Goal: Task Accomplishment & Management: Use online tool/utility

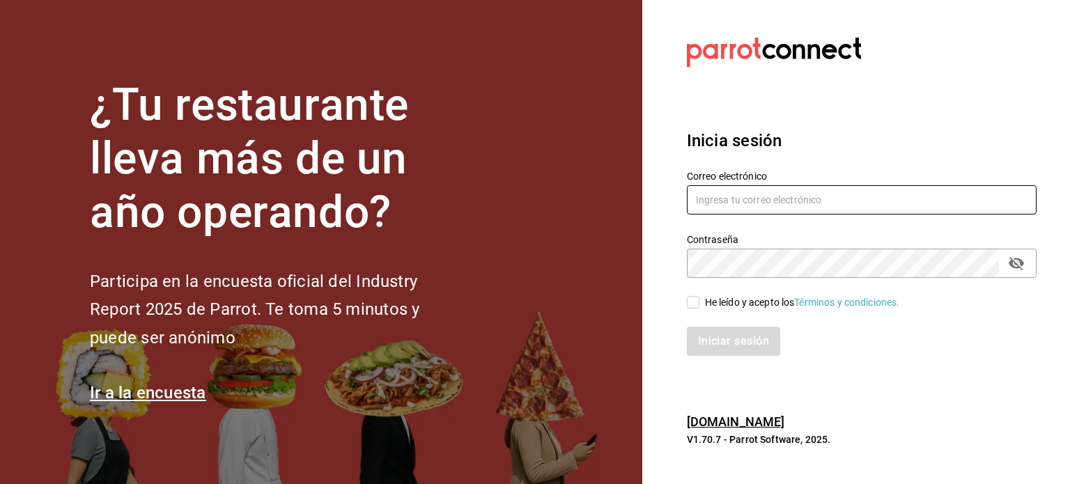
type input "andres@localcoffee.com.mx"
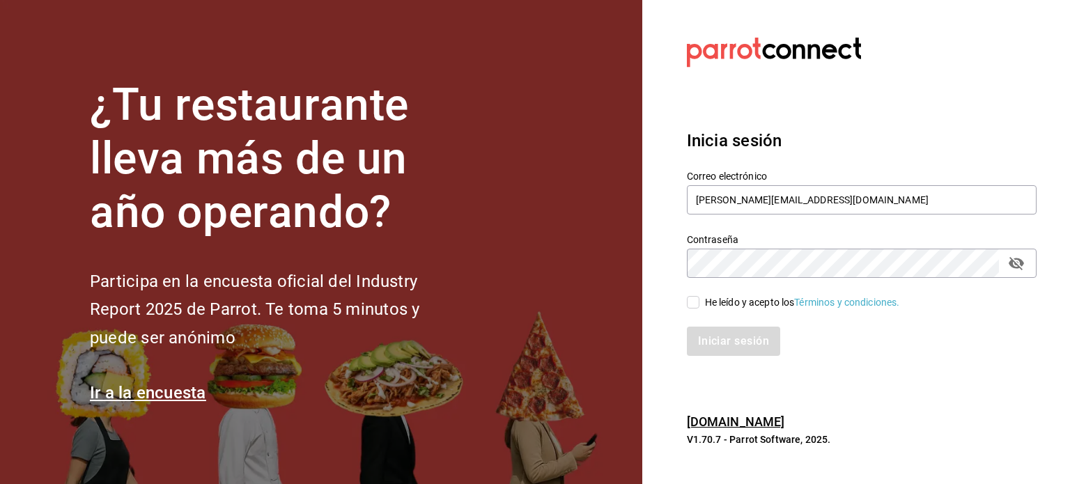
click at [697, 300] on input "He leído y acepto los Términos y condiciones." at bounding box center [693, 302] width 13 height 13
checkbox input "true"
click at [714, 333] on button "Iniciar sesión" at bounding box center [734, 341] width 95 height 29
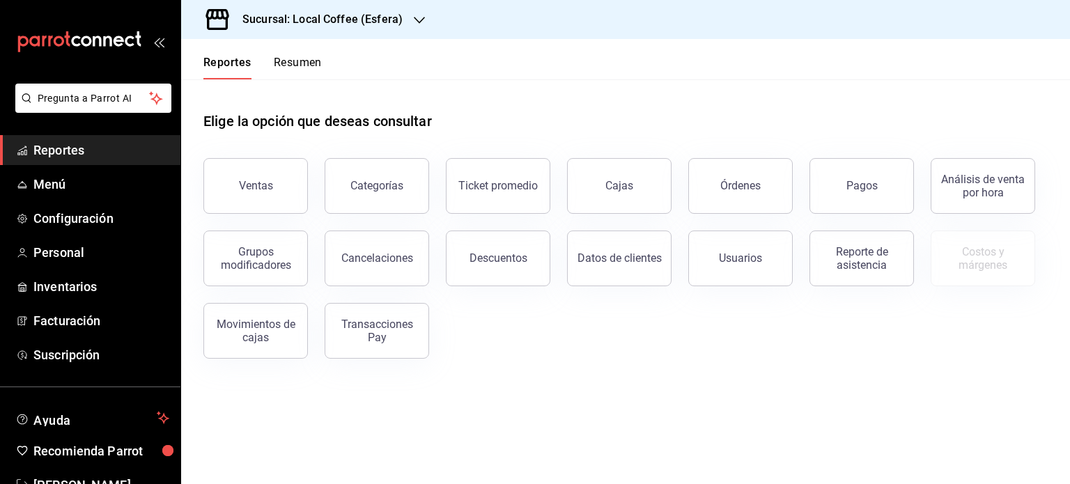
click at [304, 67] on button "Resumen" at bounding box center [298, 68] width 48 height 24
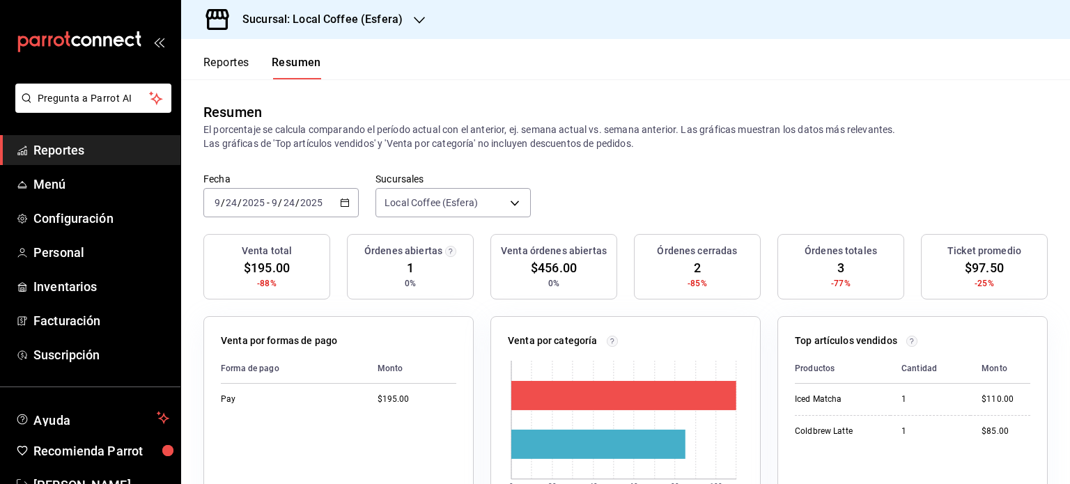
click at [210, 52] on div "Reportes Resumen" at bounding box center [251, 59] width 140 height 40
click at [213, 56] on button "Reportes" at bounding box center [226, 68] width 46 height 24
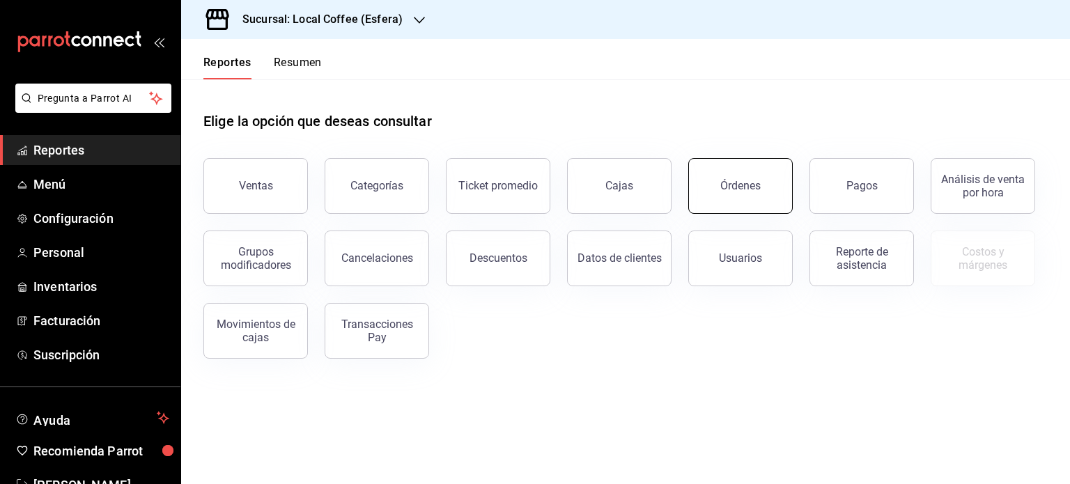
click at [746, 187] on div "Órdenes" at bounding box center [740, 185] width 40 height 13
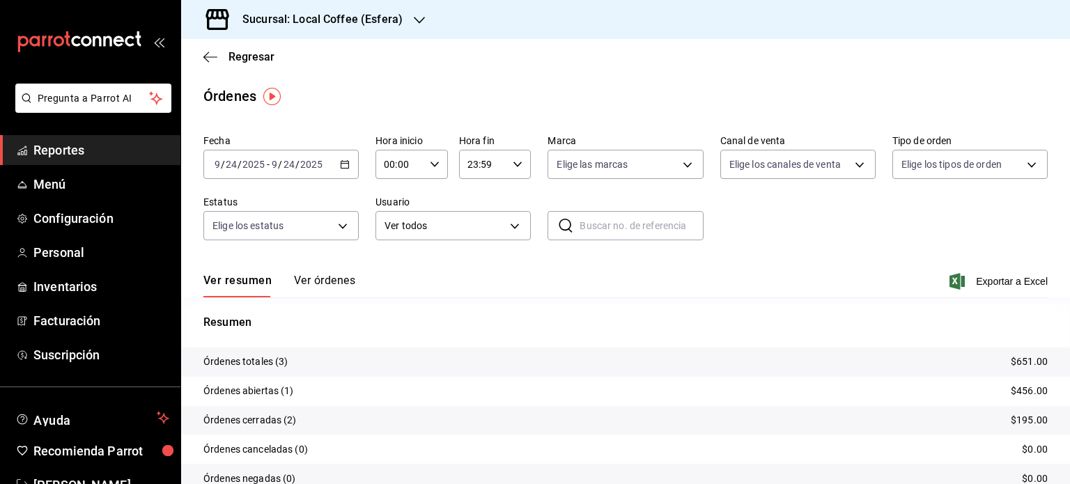
click at [304, 271] on div "Ver resumen Ver órdenes Exportar a Excel" at bounding box center [625, 277] width 845 height 40
click at [308, 279] on button "Ver órdenes" at bounding box center [324, 286] width 61 height 24
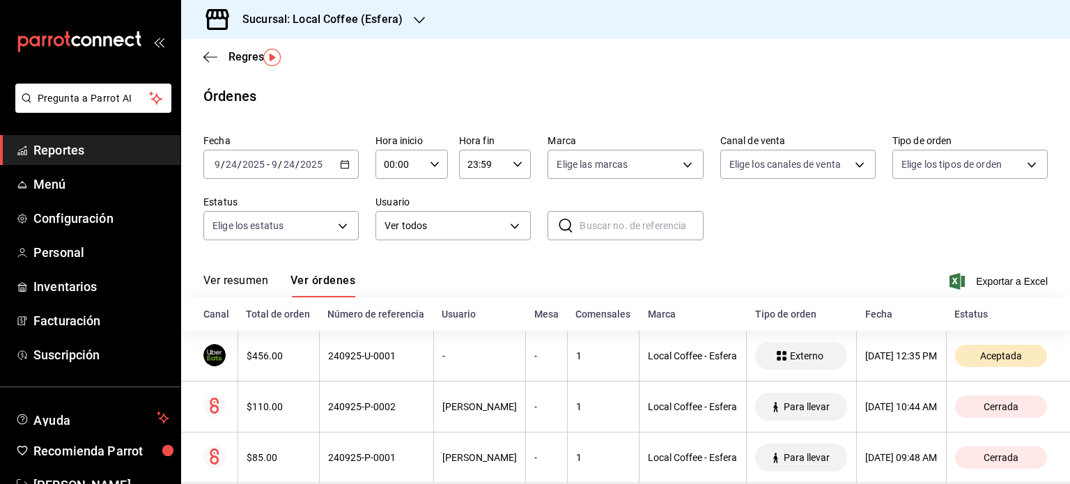
scroll to position [39, 0]
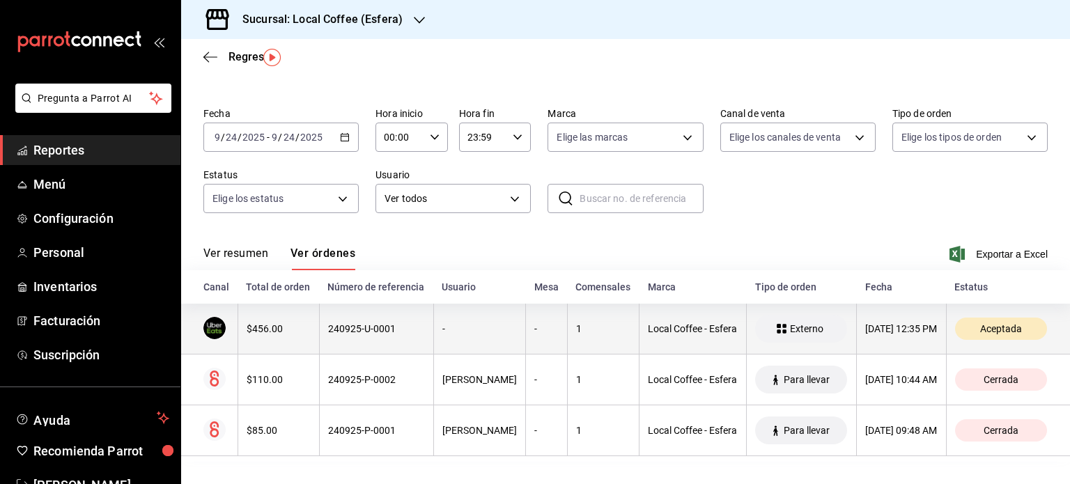
click at [463, 343] on th "-" at bounding box center [479, 329] width 93 height 51
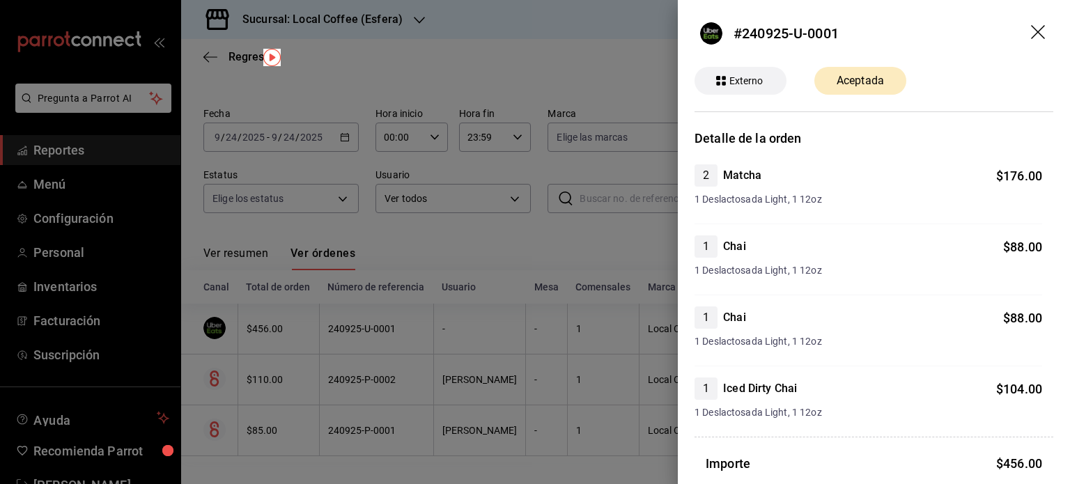
scroll to position [0, 0]
click at [1031, 22] on header "#240925-U-0001" at bounding box center [874, 33] width 392 height 67
click at [1031, 40] on icon "drag" at bounding box center [1039, 33] width 17 height 17
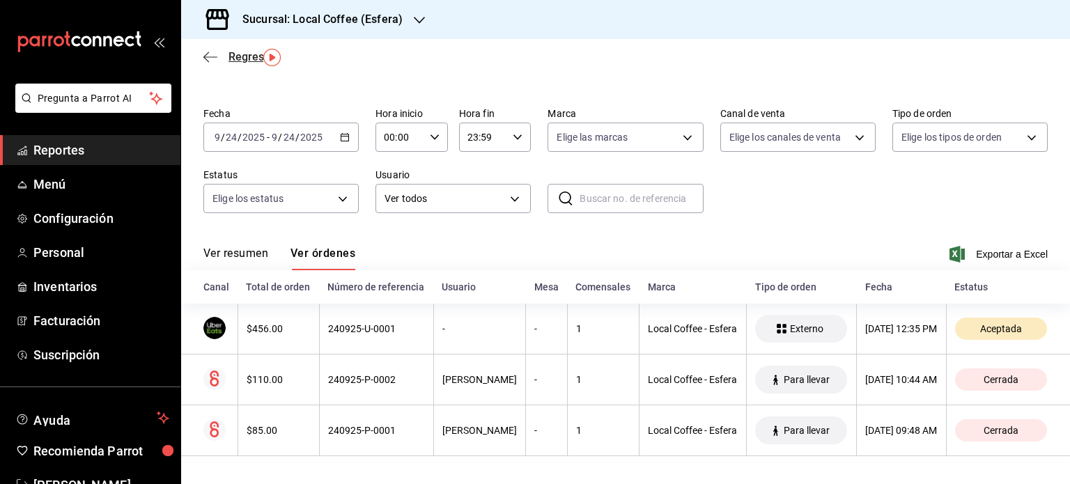
click at [214, 54] on icon "button" at bounding box center [210, 57] width 14 height 13
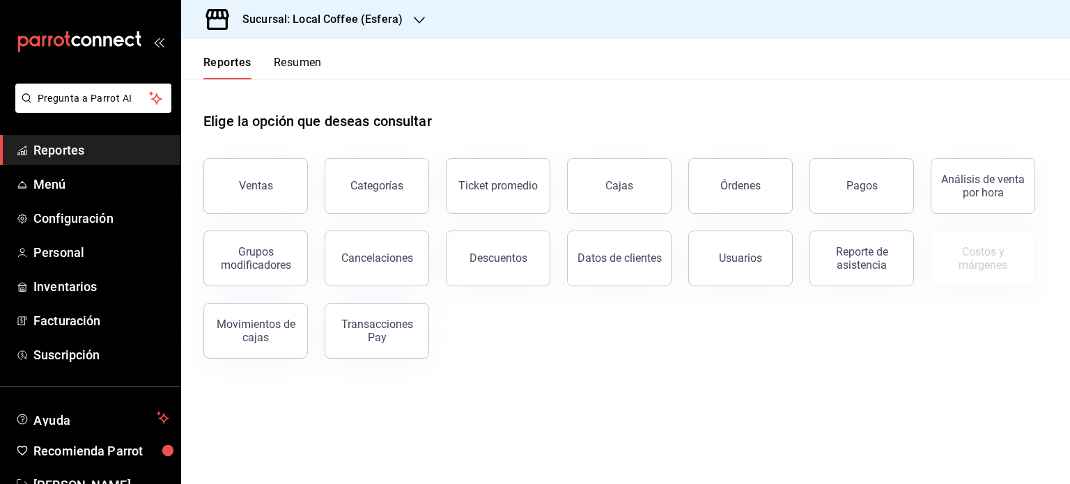
click at [351, 13] on h3 "Sucursal: Local Coffee (Esfera)" at bounding box center [316, 19] width 171 height 17
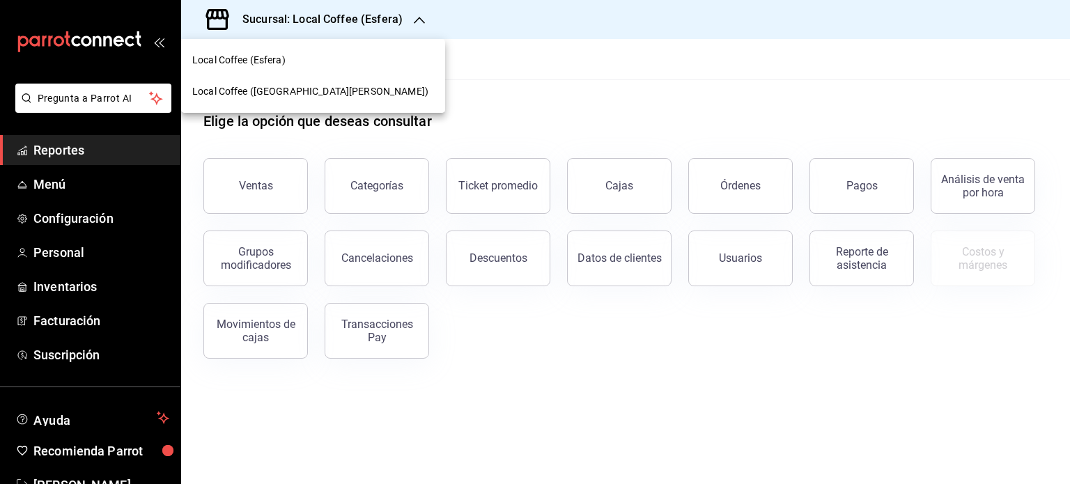
click at [271, 97] on span "Local Coffee ([GEOGRAPHIC_DATA][PERSON_NAME])" at bounding box center [310, 91] width 236 height 15
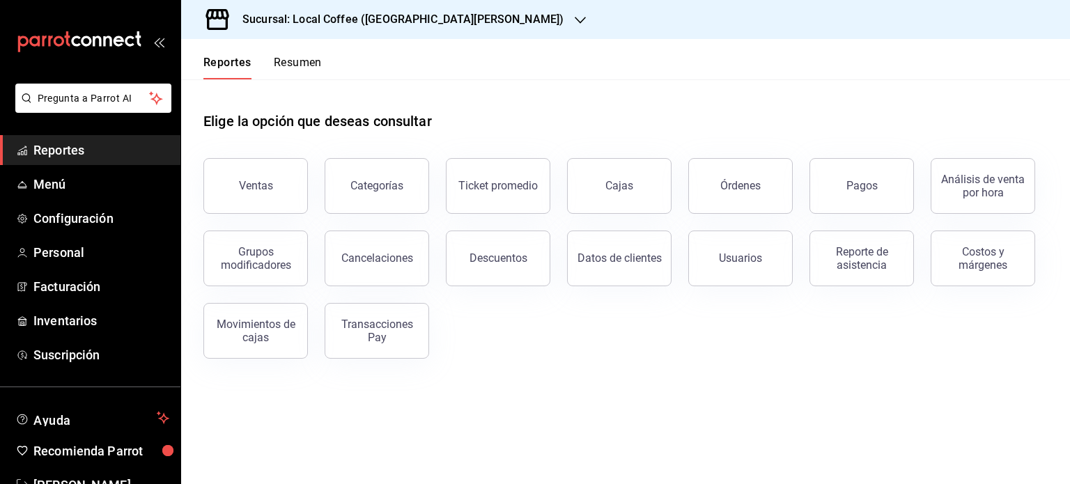
click at [304, 68] on button "Resumen" at bounding box center [298, 68] width 48 height 24
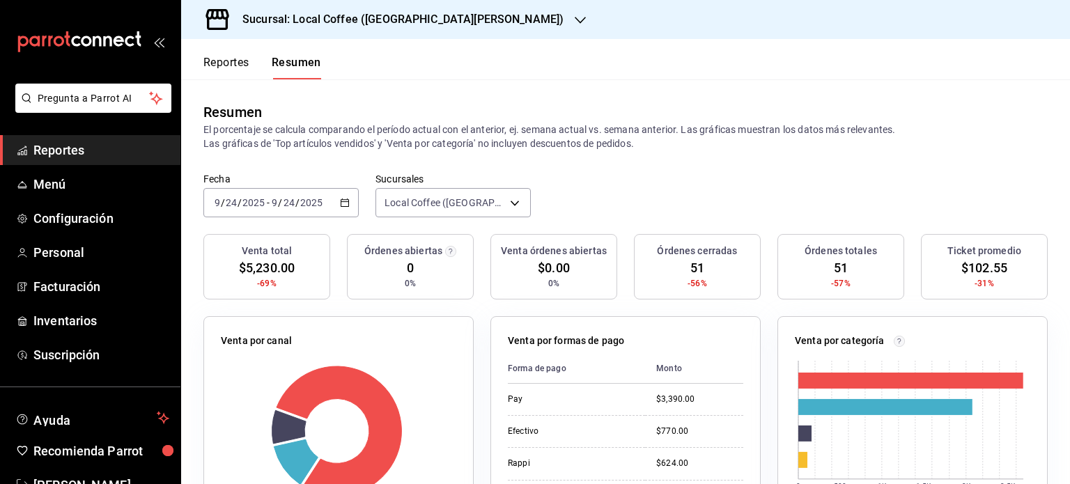
click at [219, 61] on button "Reportes" at bounding box center [226, 68] width 46 height 24
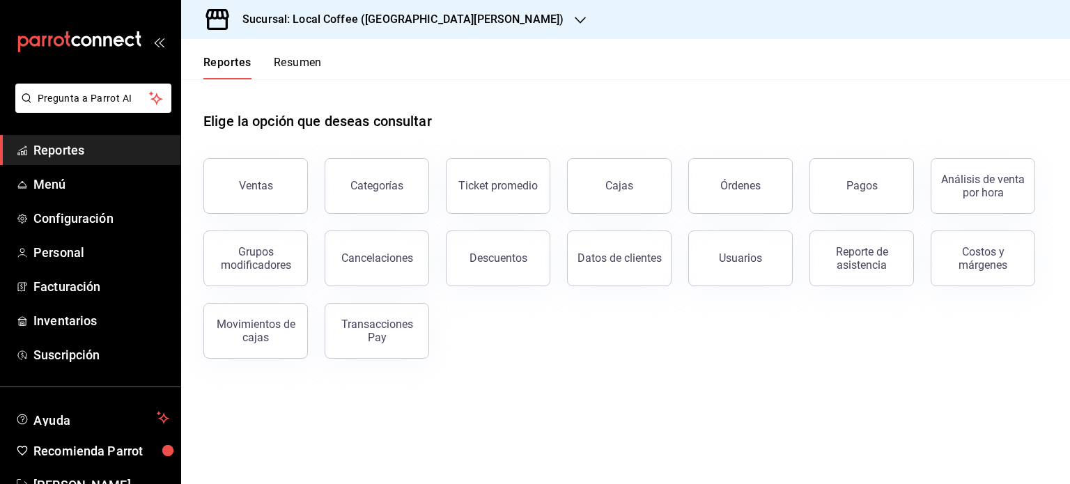
click at [303, 63] on button "Resumen" at bounding box center [298, 68] width 48 height 24
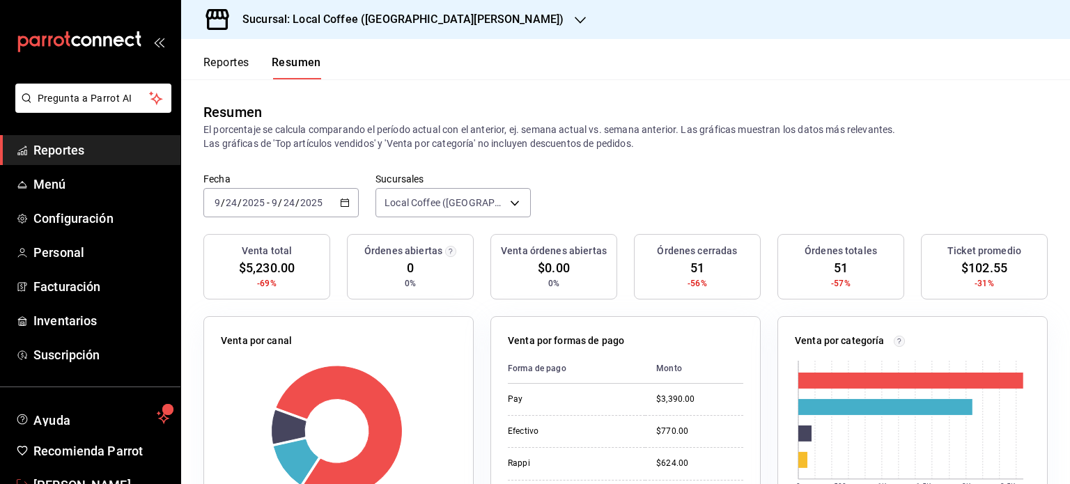
scroll to position [41, 0]
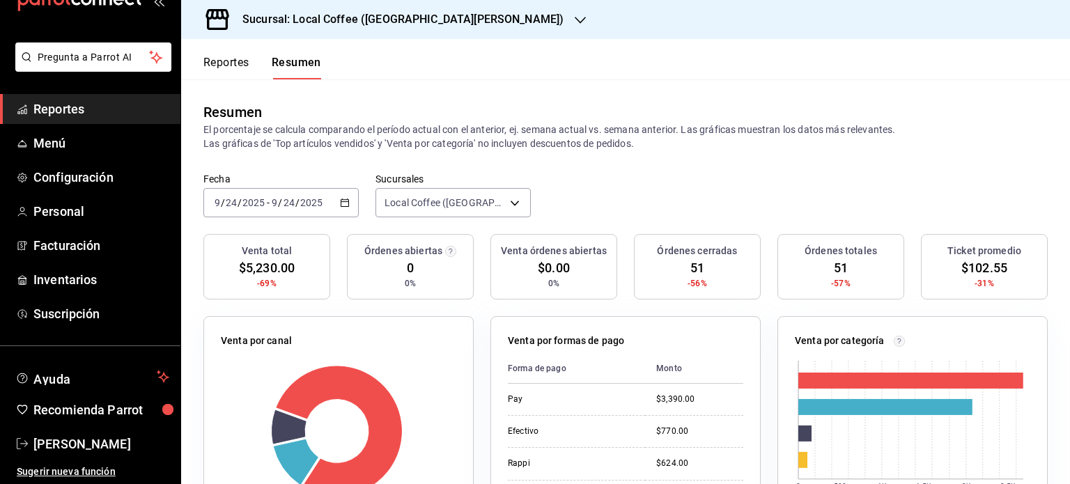
click at [691, 130] on p "El porcentaje se calcula comparando el período actual con el anterior, ej. sema…" at bounding box center [625, 137] width 845 height 28
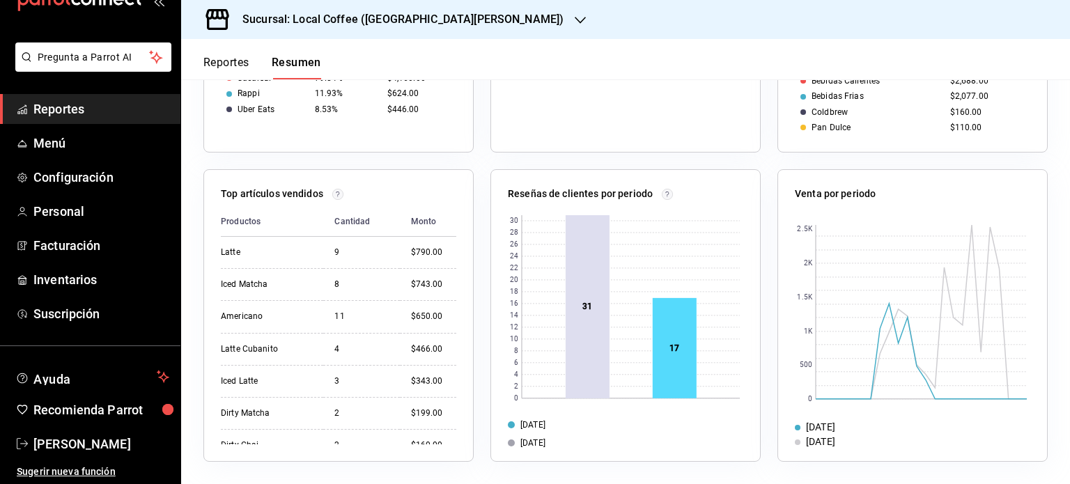
scroll to position [0, 0]
